Goal: Find specific fact: Find specific fact

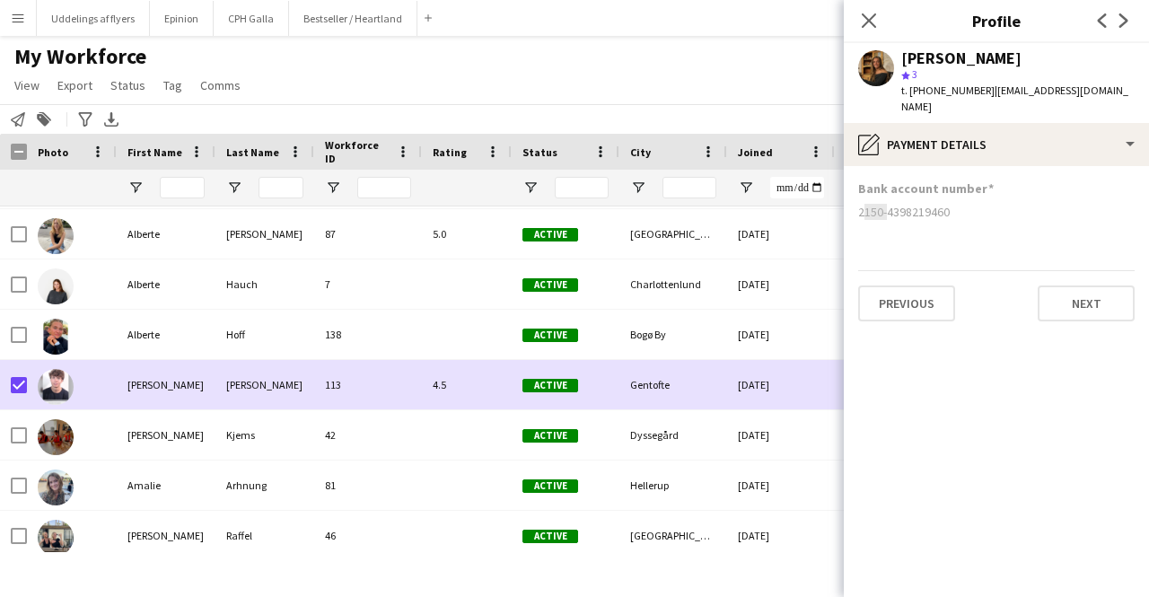
scroll to position [119, 0]
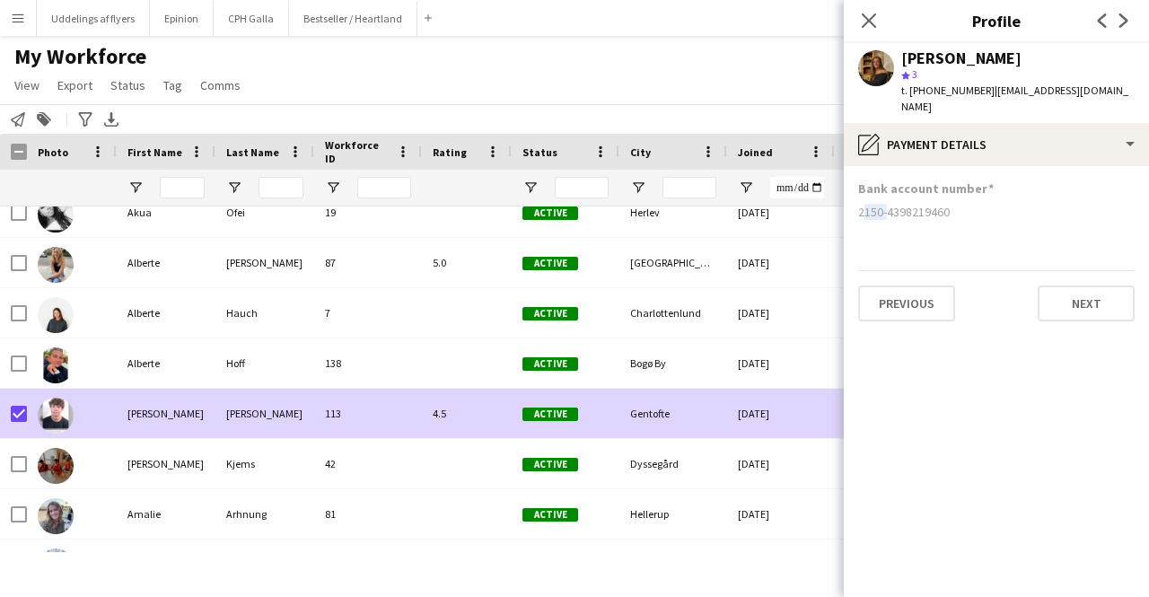
click at [154, 418] on div "[PERSON_NAME]" at bounding box center [166, 413] width 99 height 49
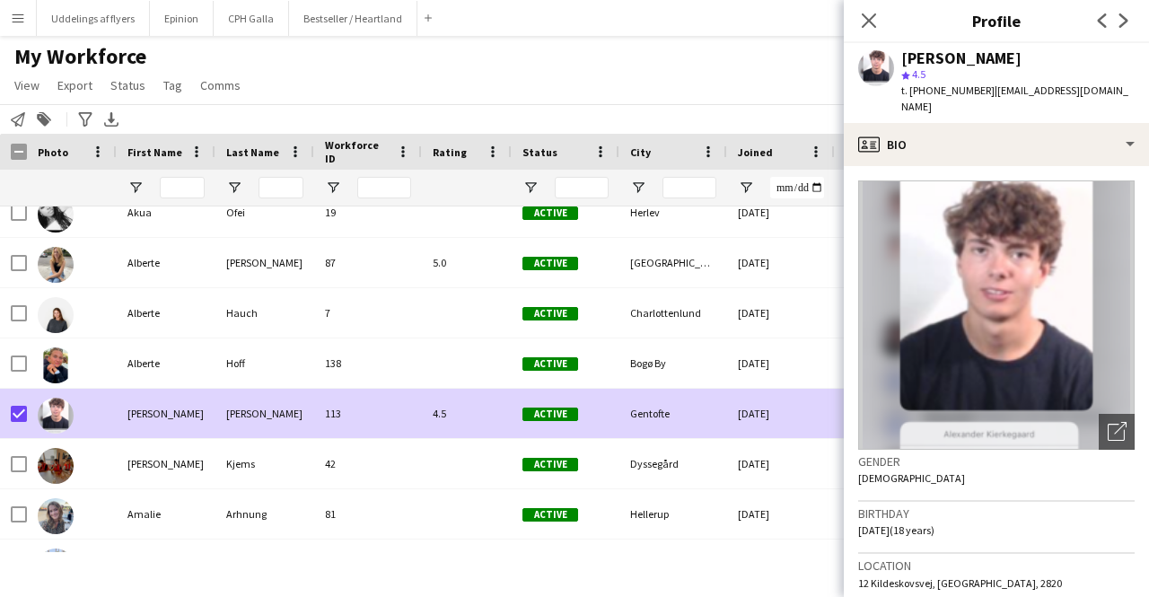
click at [1025, 174] on app-crew-profile-bio "Open photos pop-in Gender [DEMOGRAPHIC_DATA] Birthday [DEMOGRAPHIC_DATA] (18 ye…" at bounding box center [996, 381] width 305 height 431
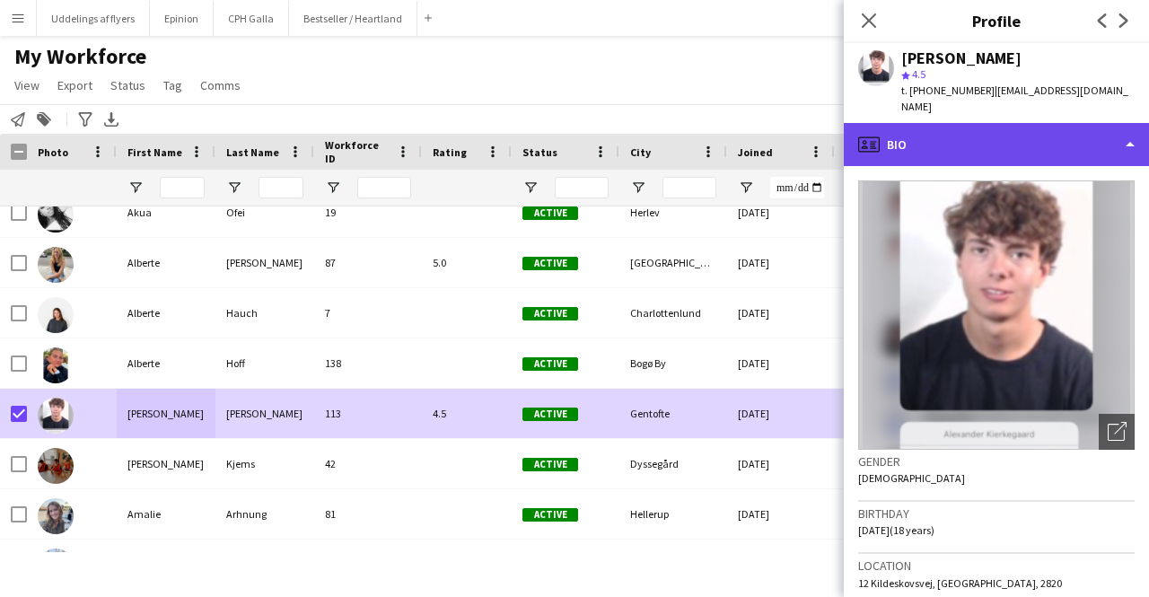
click at [1027, 155] on div "profile Bio" at bounding box center [996, 144] width 305 height 43
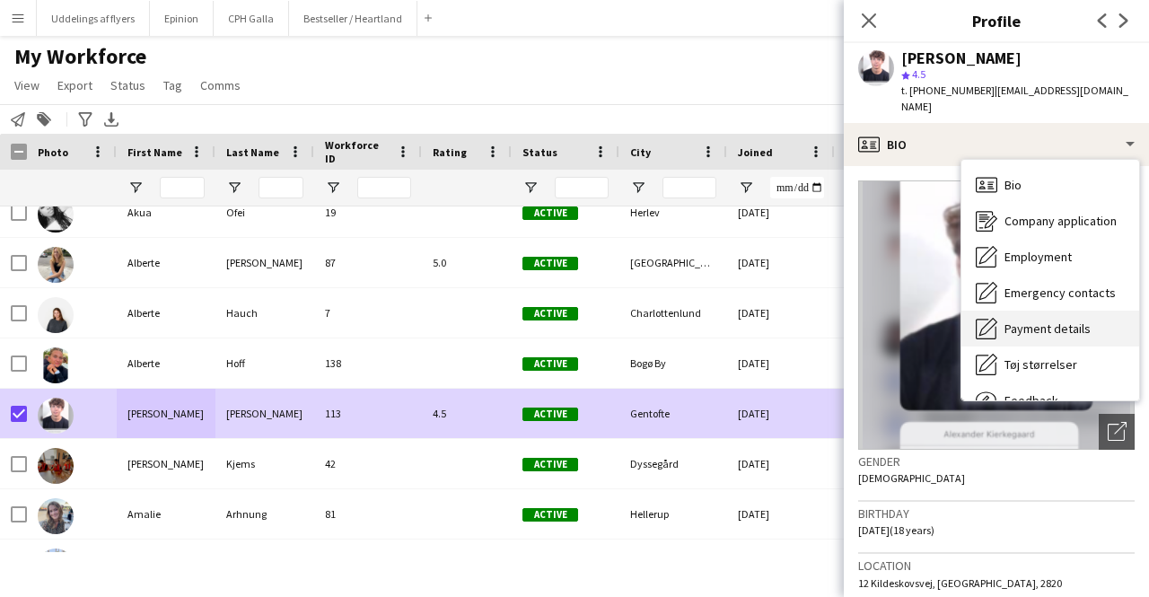
click at [1031, 329] on span "Payment details" at bounding box center [1047, 328] width 86 height 16
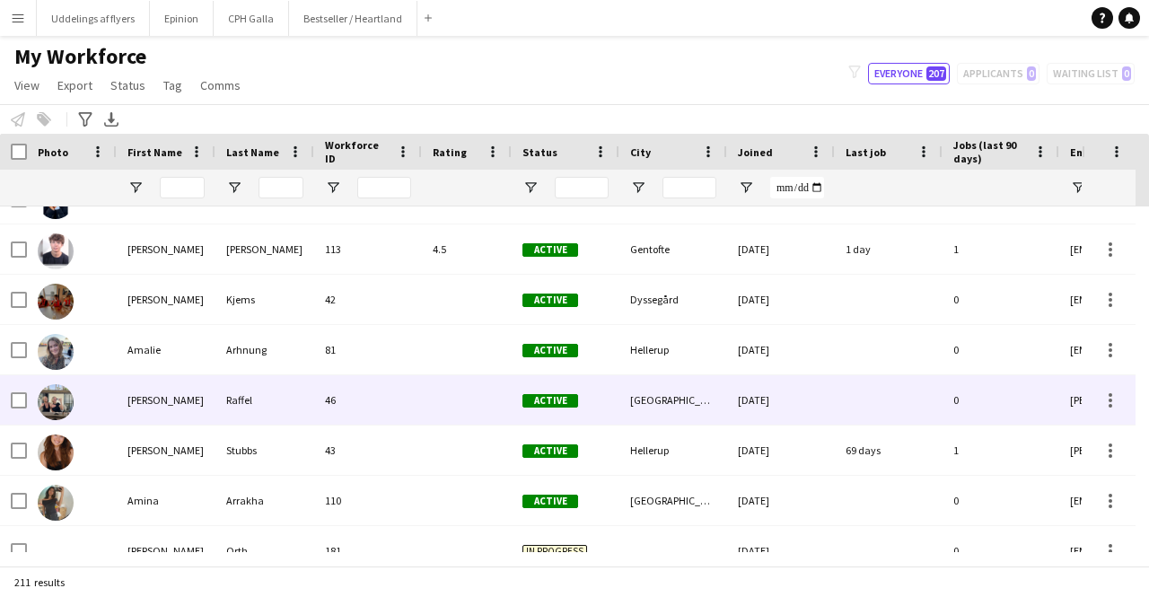
scroll to position [239, 0]
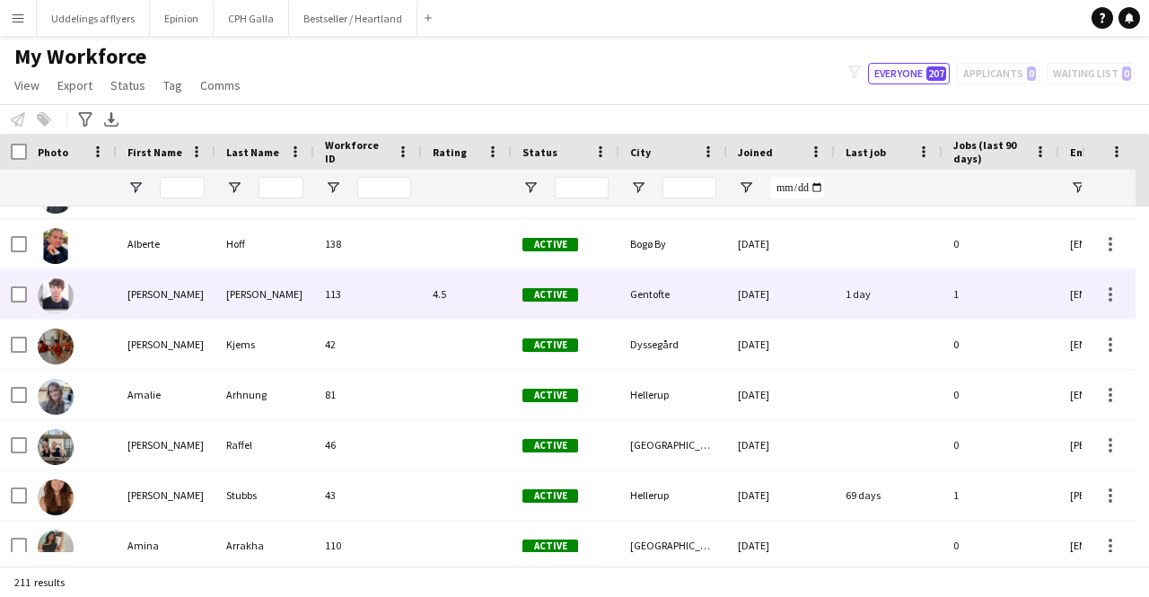
click at [246, 283] on div "[PERSON_NAME]" at bounding box center [264, 293] width 99 height 49
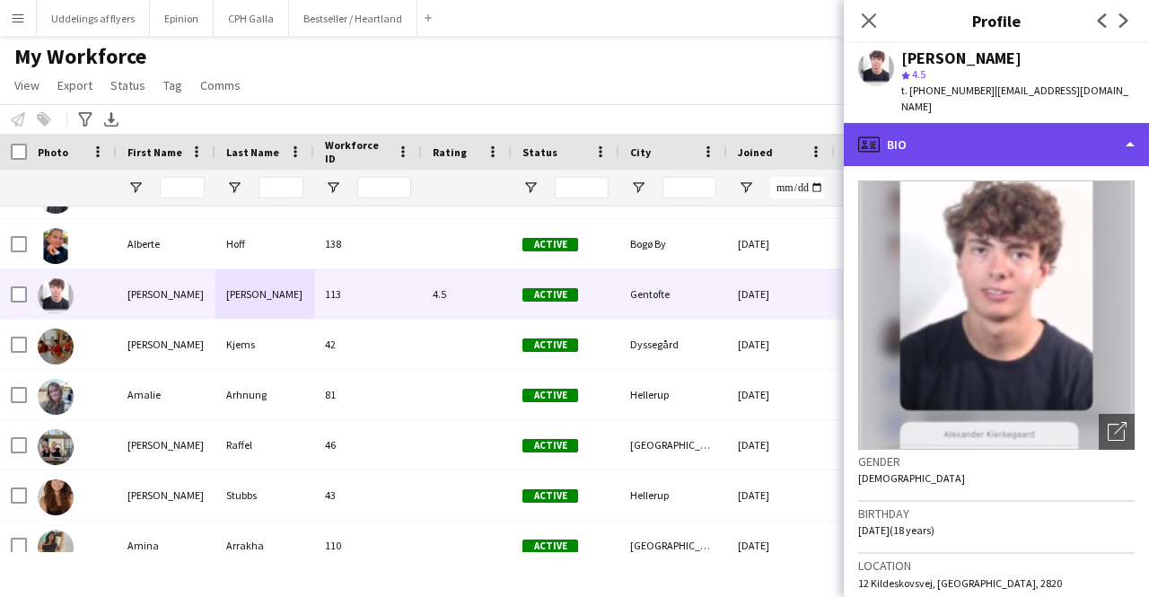
click at [1028, 152] on div "profile Bio" at bounding box center [996, 144] width 305 height 43
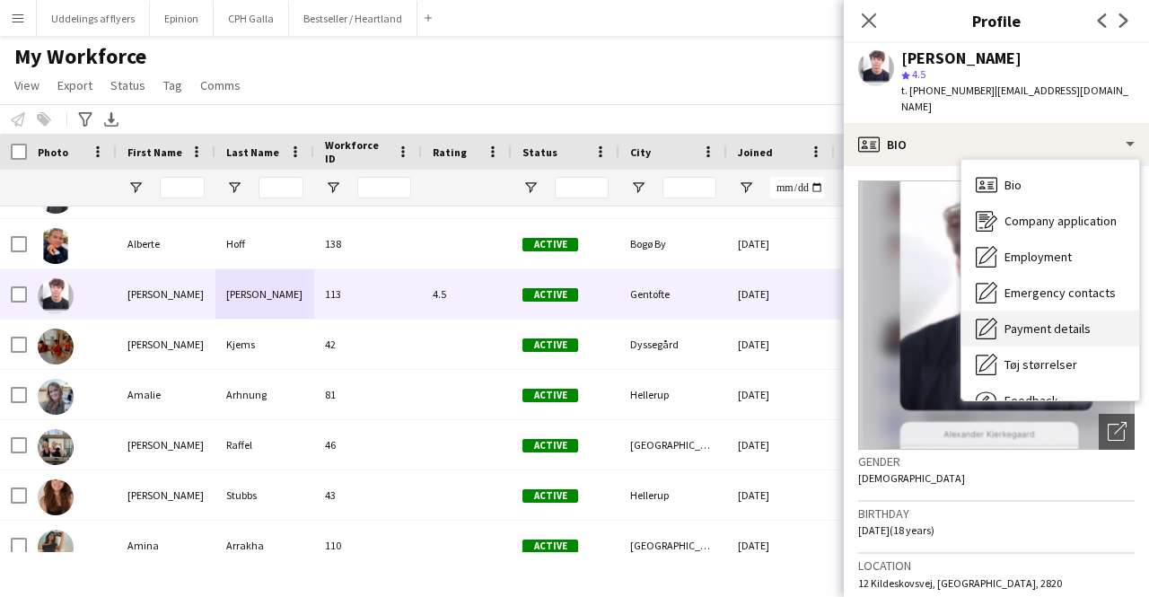
click at [1057, 312] on div "Payment details Payment details" at bounding box center [1050, 328] width 178 height 36
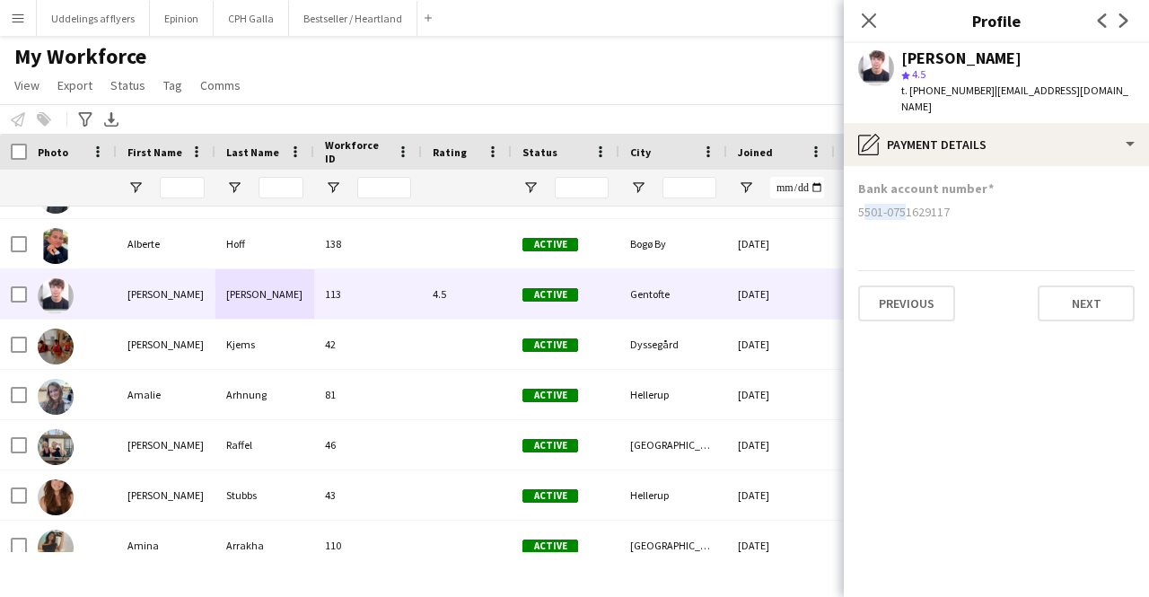
drag, startPoint x: 856, startPoint y: 209, endPoint x: 897, endPoint y: 222, distance: 43.1
click at [897, 222] on app-section-data-types "Bank account number 5501-0751629117 Previous Next" at bounding box center [996, 381] width 305 height 431
copy div "5501-07"
